Goal: Task Accomplishment & Management: Manage account settings

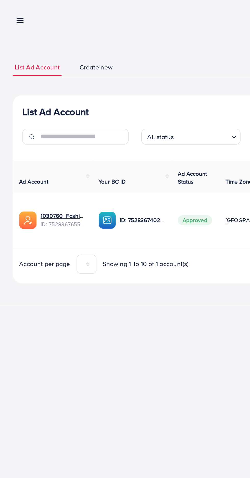
scroll to position [0, 73]
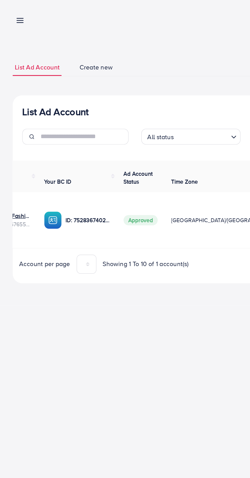
scroll to position [0, 74]
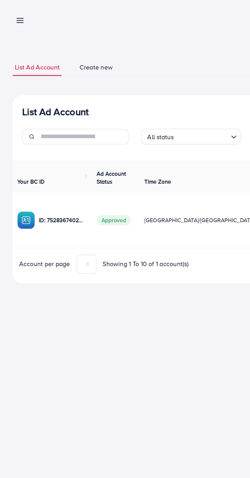
scroll to position [0, 74]
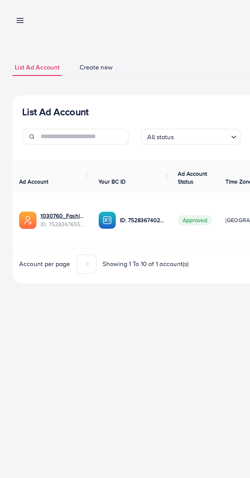
scroll to position [0, 74]
